Goal: Check status: Check status

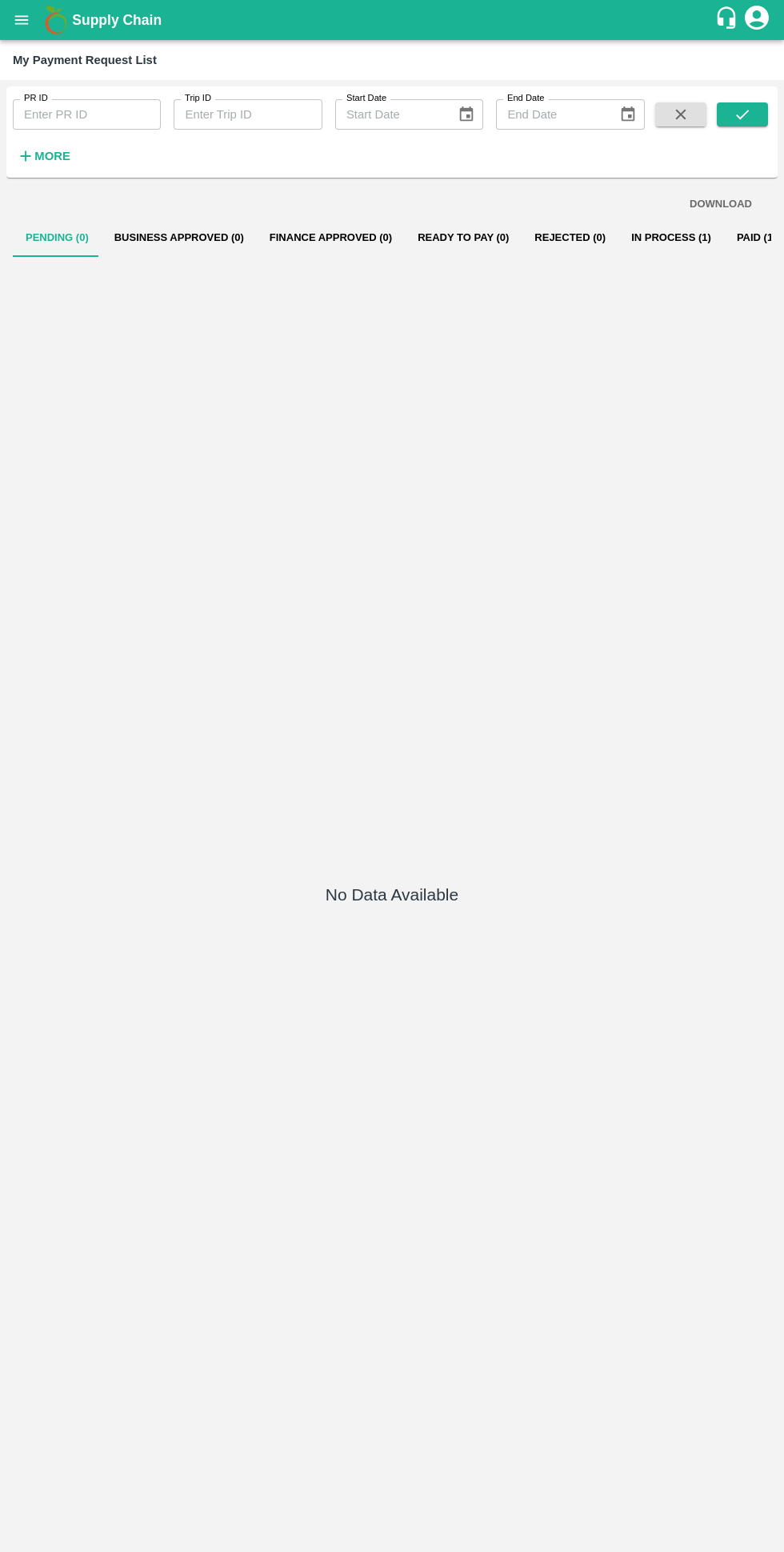
click at [636, 237] on button "In Process (1)" at bounding box center [671, 238] width 106 height 39
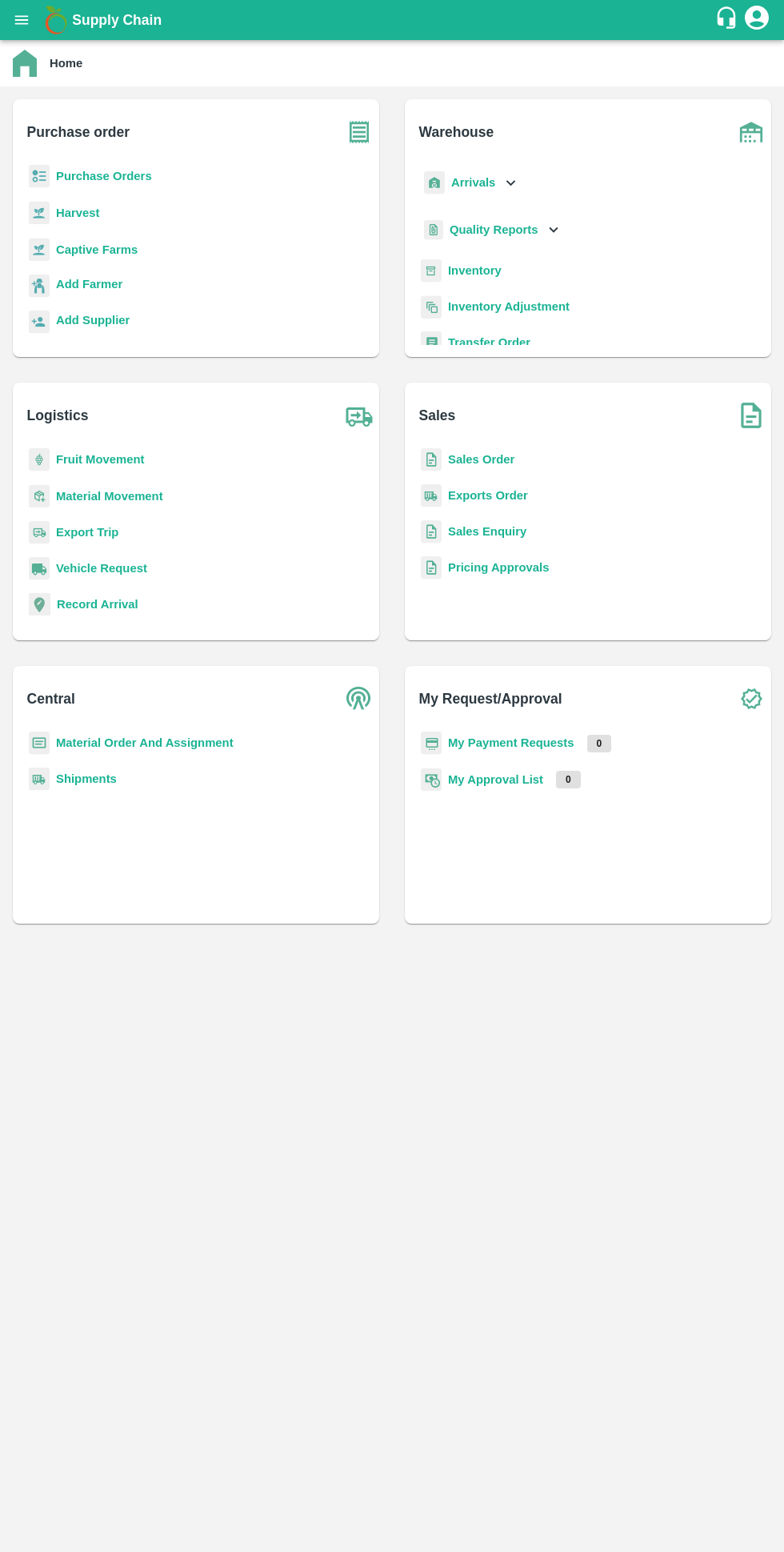
click at [525, 743] on b "My Payment Requests" at bounding box center [511, 743] width 127 height 13
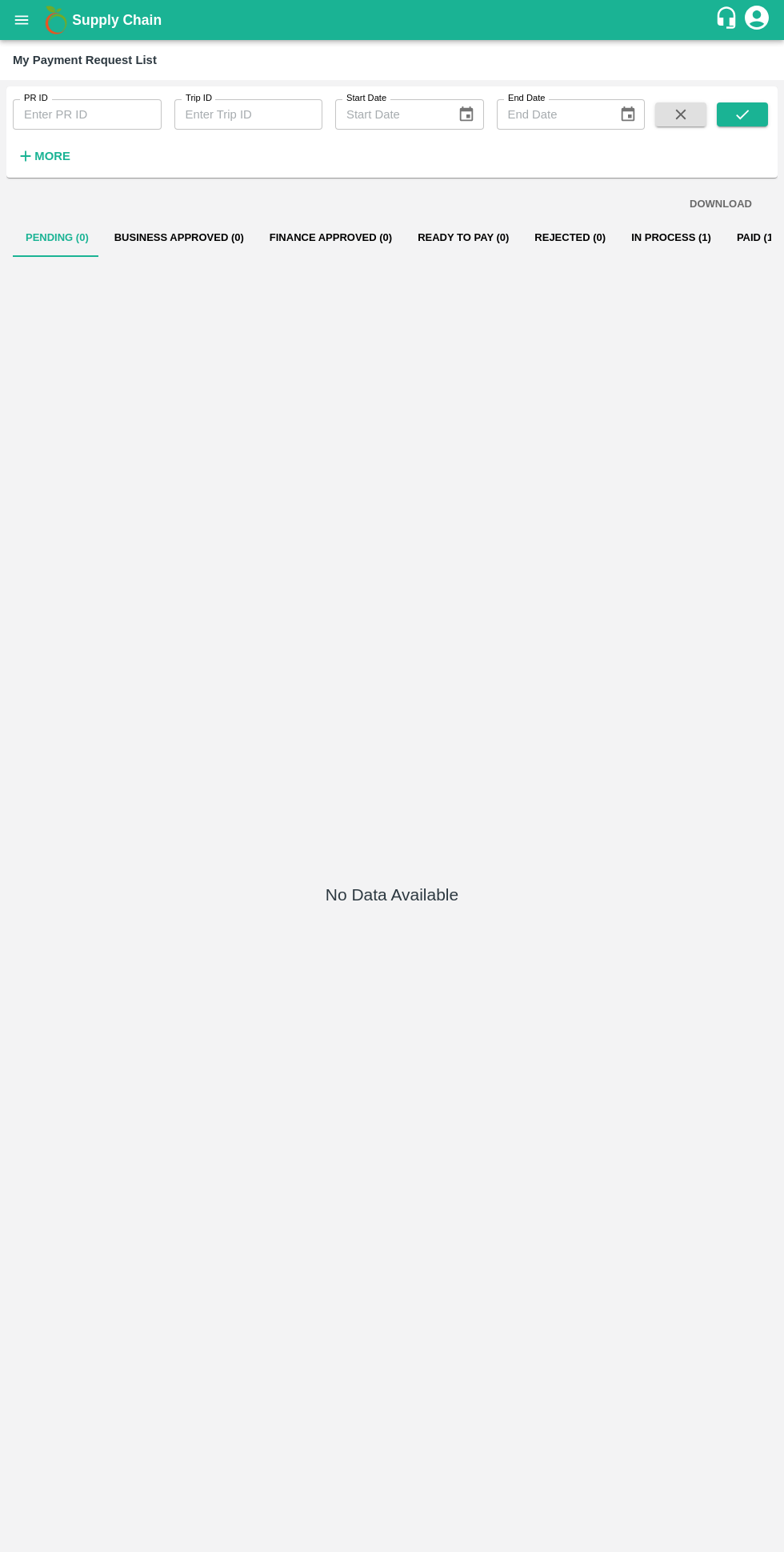
click at [619, 239] on button "In Process (1)" at bounding box center [671, 238] width 106 height 39
click at [619, 240] on button "In Process (1)" at bounding box center [671, 238] width 106 height 39
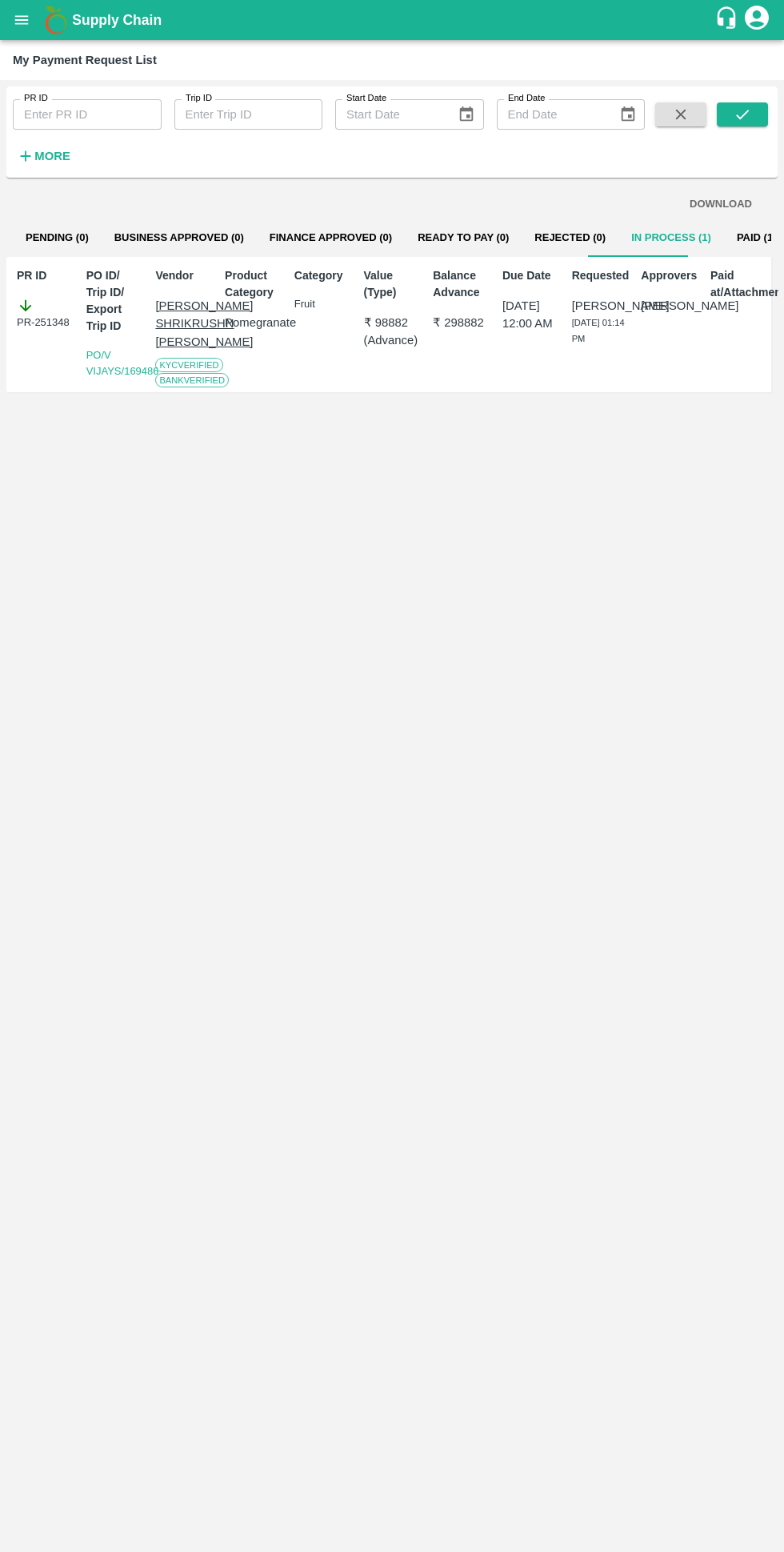
click at [432, 1517] on div "DOWNLOAD Pending (0) Business Approved (0) Finance Approved (0) Ready To Pay (0…" at bounding box center [392, 865] width 771 height 1362
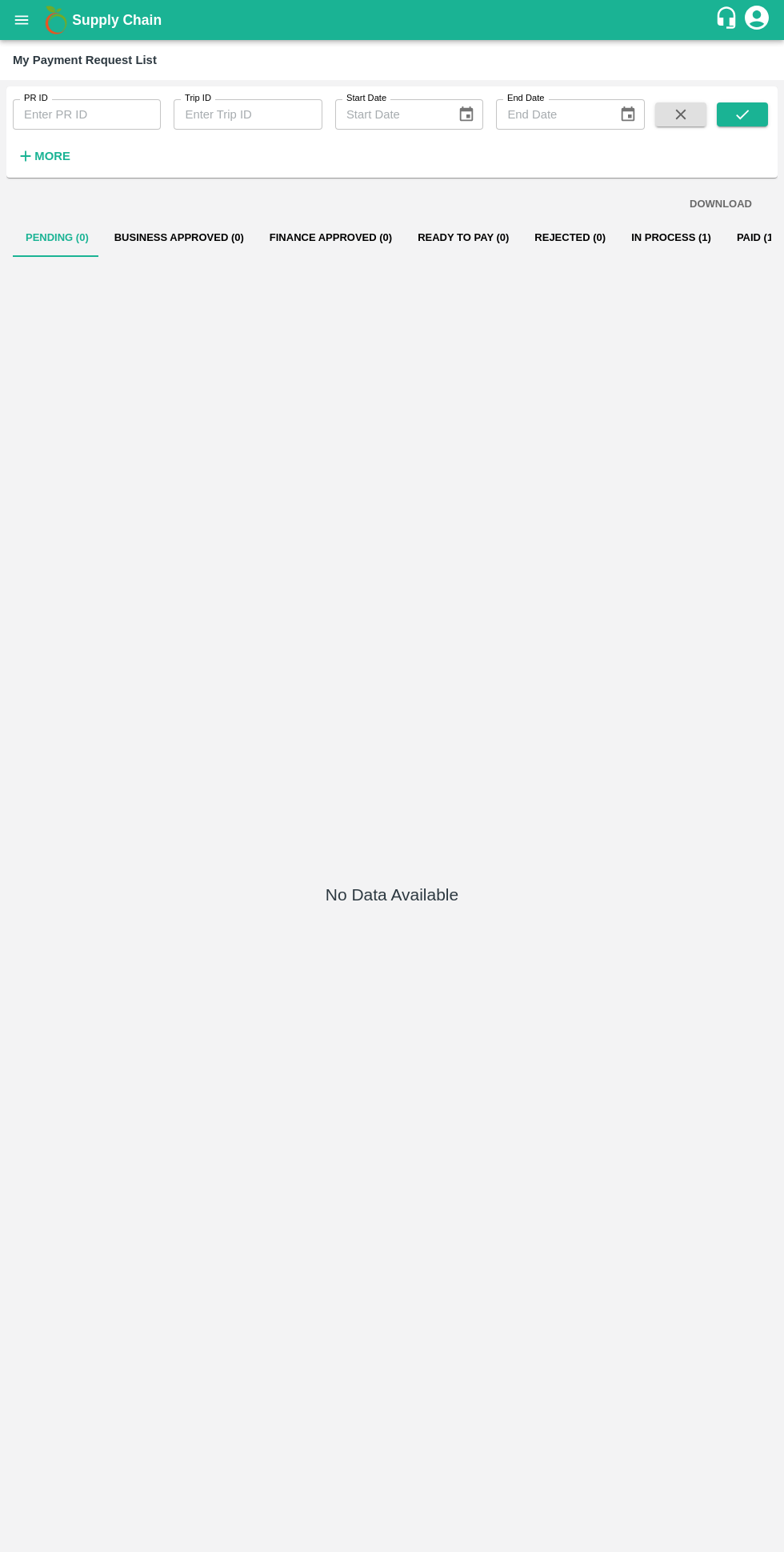
click at [619, 254] on button "In Process (1)" at bounding box center [671, 238] width 106 height 39
click at [624, 237] on button "In Process (1)" at bounding box center [671, 238] width 106 height 39
click at [132, 237] on button "Business Approved (0)" at bounding box center [179, 238] width 155 height 39
click at [294, 237] on button "Finance Approved (0)" at bounding box center [331, 238] width 148 height 39
click at [436, 236] on button "Ready To Pay (0)" at bounding box center [463, 238] width 117 height 39
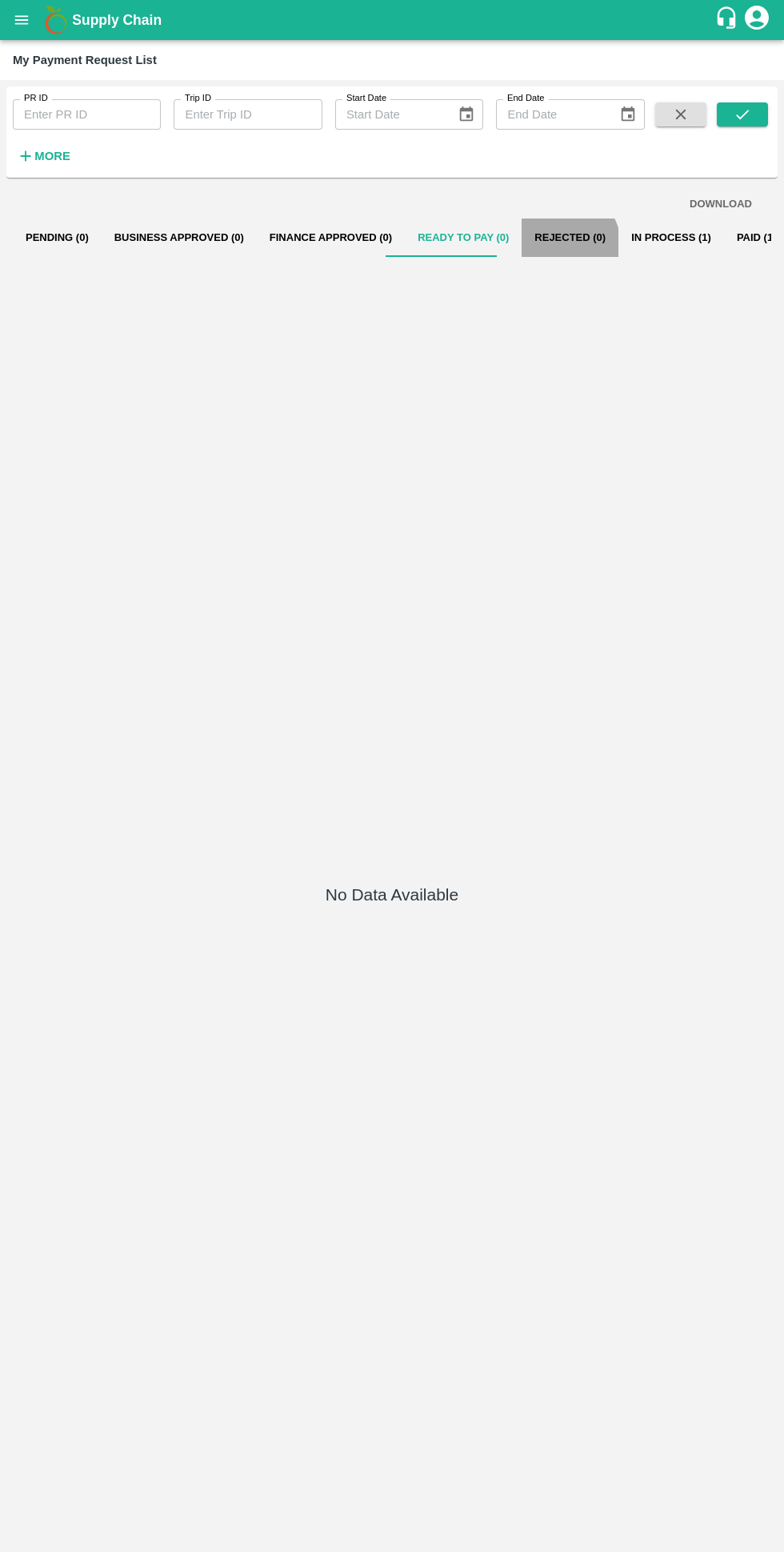
click at [539, 237] on button "Rejected (0)" at bounding box center [570, 238] width 97 height 39
click at [619, 234] on button "In Process (1)" at bounding box center [671, 238] width 106 height 39
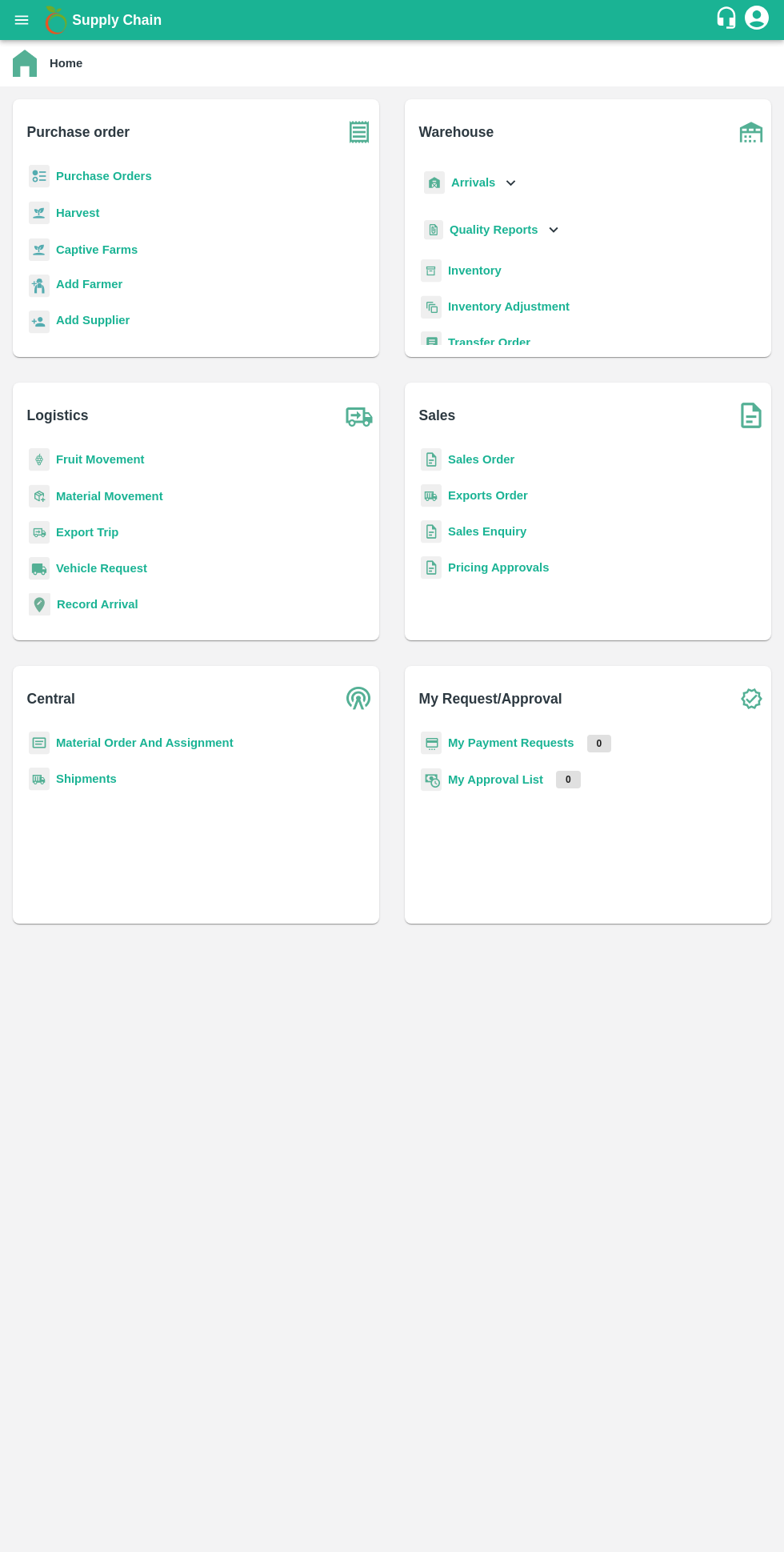
click at [526, 743] on b "My Payment Requests" at bounding box center [511, 743] width 127 height 13
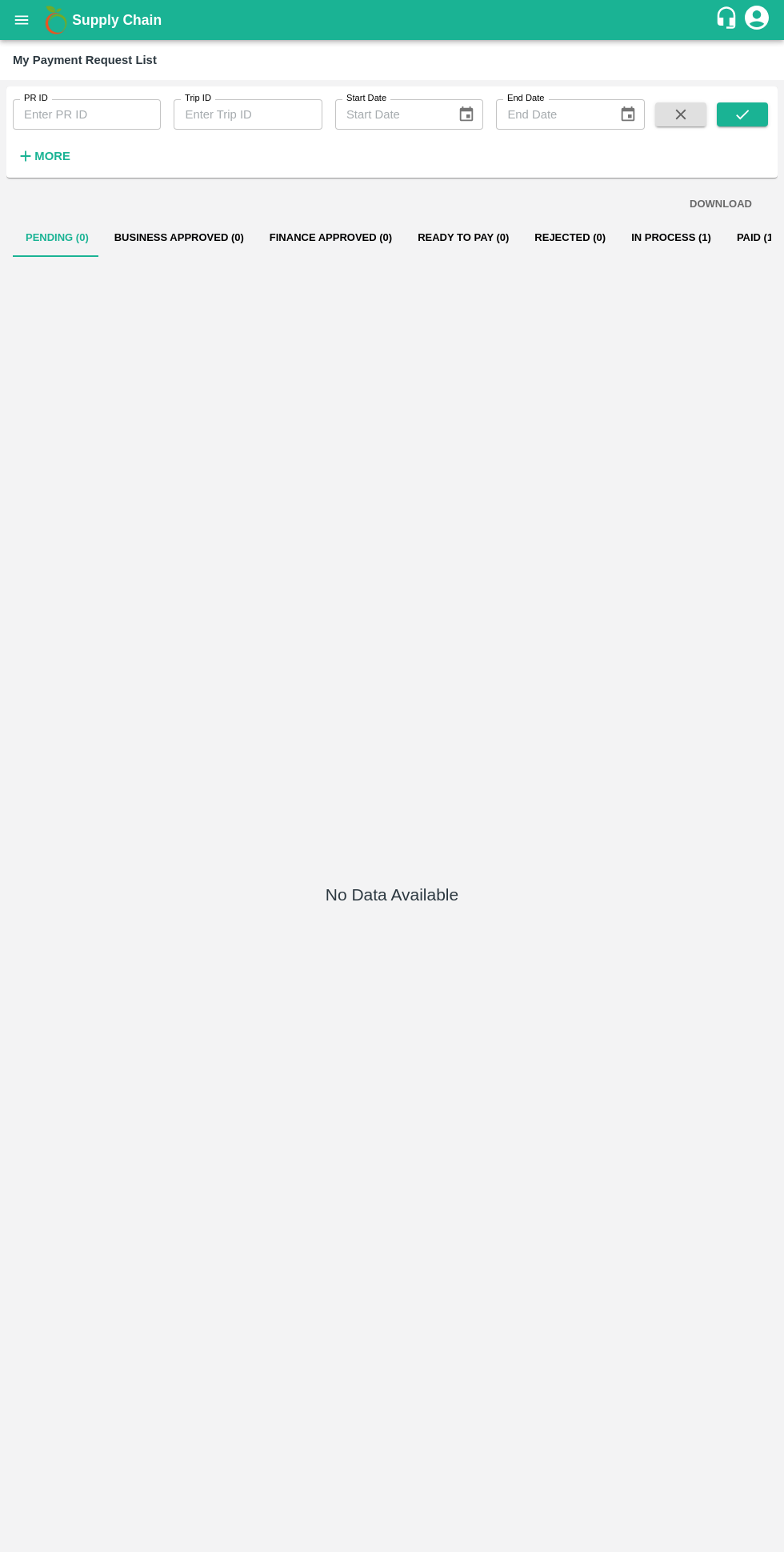
click at [639, 247] on button "In Process (1)" at bounding box center [671, 238] width 106 height 39
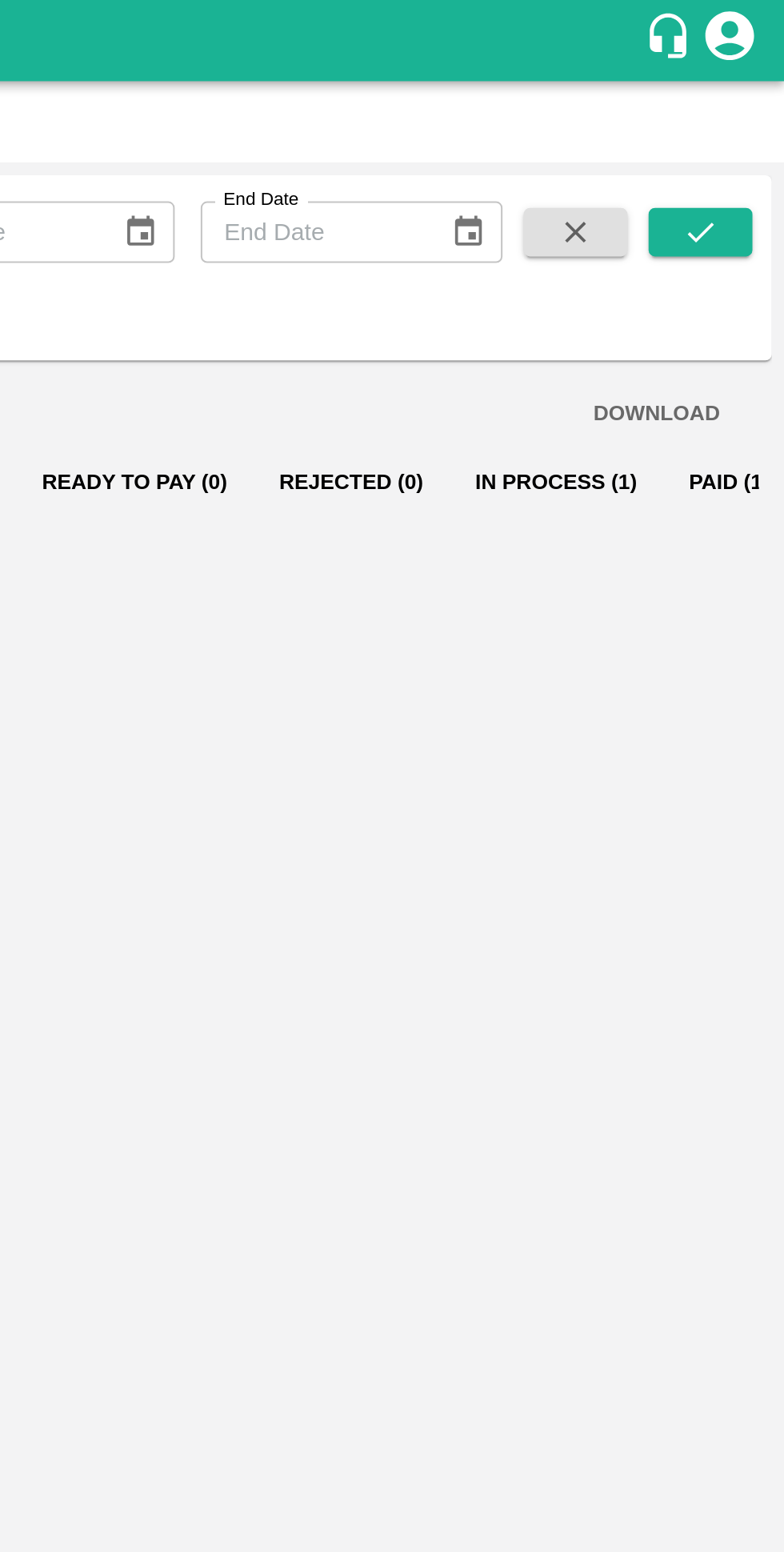
click at [629, 246] on button "In Process (1)" at bounding box center [671, 238] width 106 height 39
